Goal: Navigation & Orientation: Find specific page/section

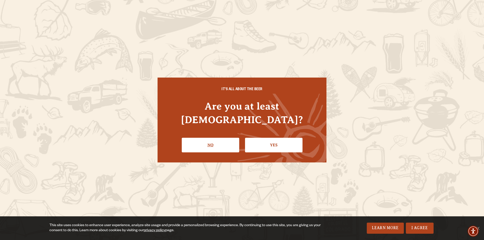
click at [223, 138] on link "No" at bounding box center [211, 145] width 58 height 15
click at [276, 138] on link "Yes" at bounding box center [274, 145] width 58 height 15
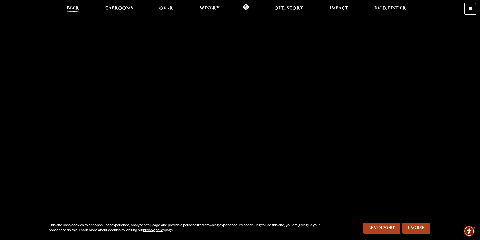
click at [72, 10] on span "Beer" at bounding box center [73, 8] width 12 height 4
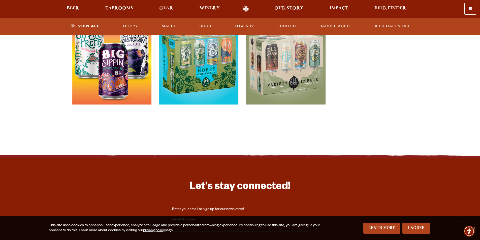
scroll to position [1160, 0]
